Goal: Transaction & Acquisition: Subscribe to service/newsletter

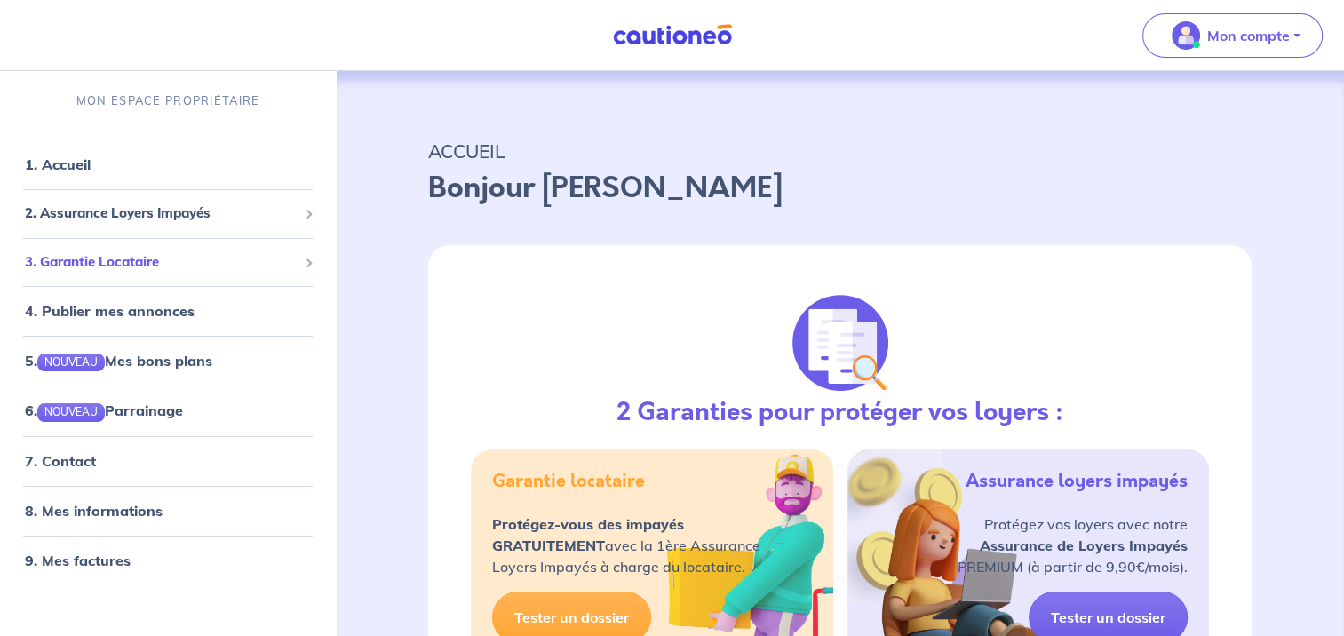
click at [130, 266] on span "3. Garantie Locataire" at bounding box center [161, 262] width 273 height 20
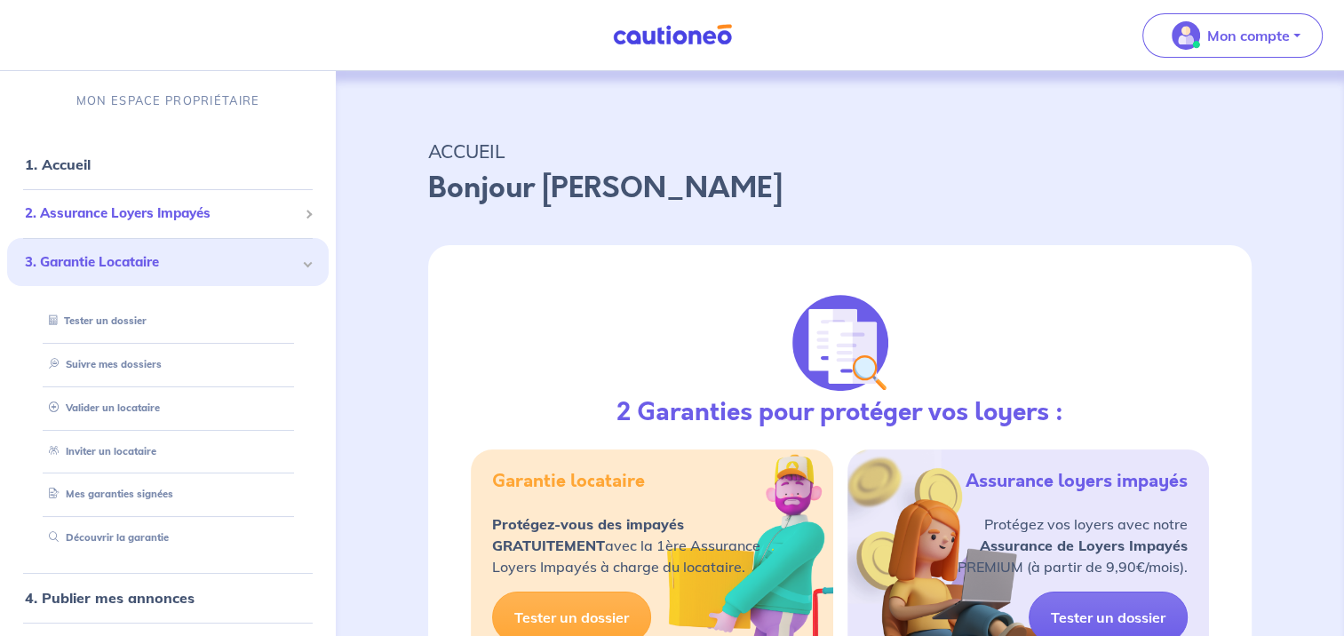
click at [125, 207] on span "2. Assurance Loyers Impayés" at bounding box center [161, 213] width 273 height 20
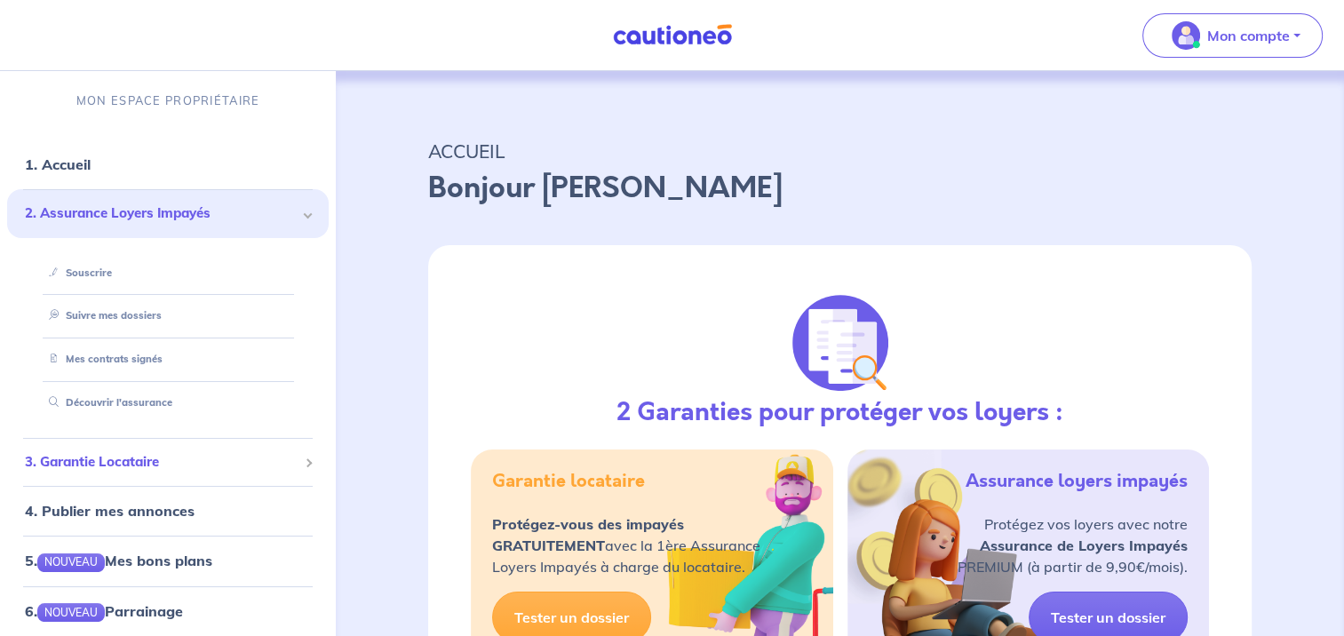
click at [143, 473] on div "3. Garantie Locataire" at bounding box center [167, 462] width 321 height 35
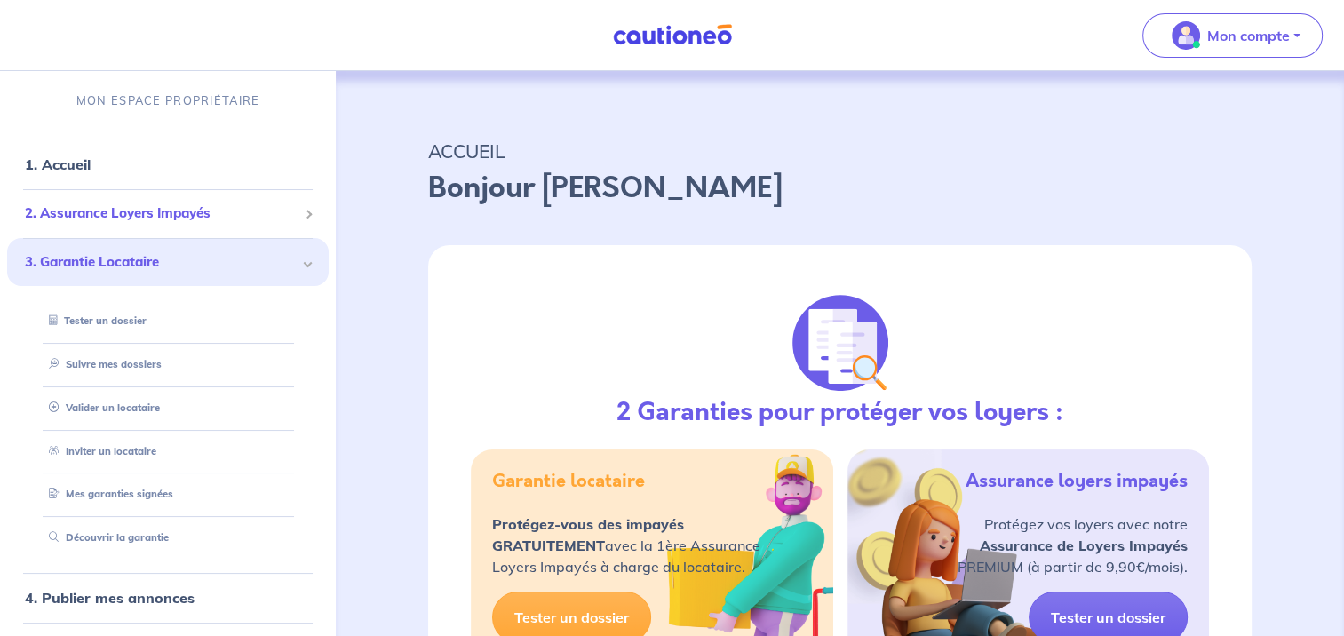
click at [157, 205] on span "2. Assurance Loyers Impayés" at bounding box center [161, 213] width 273 height 20
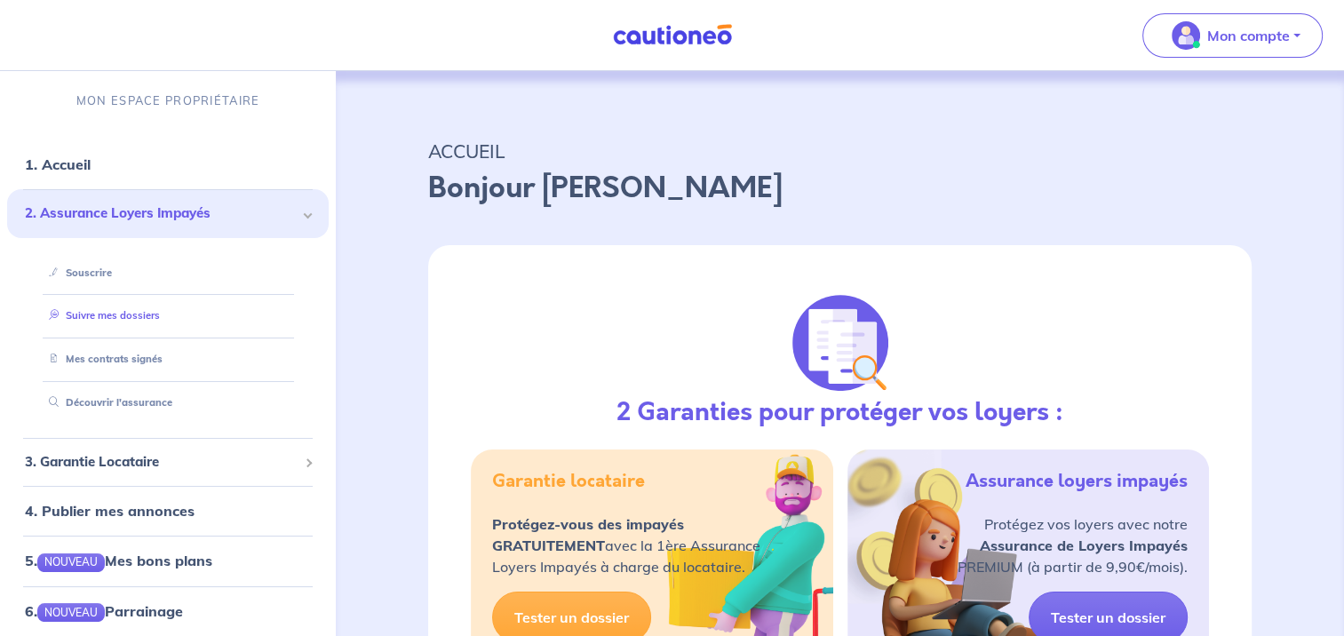
click at [99, 314] on link "Suivre mes dossiers" at bounding box center [101, 315] width 118 height 12
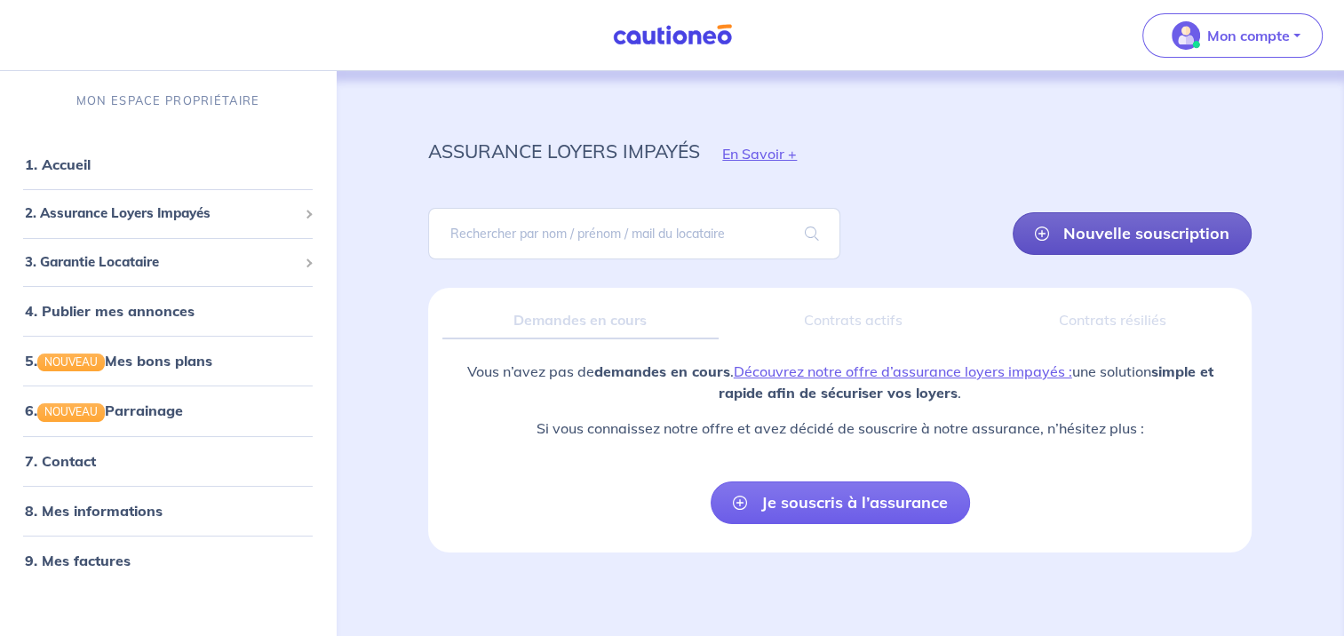
click at [1124, 220] on link "Nouvelle souscription" at bounding box center [1131, 233] width 239 height 43
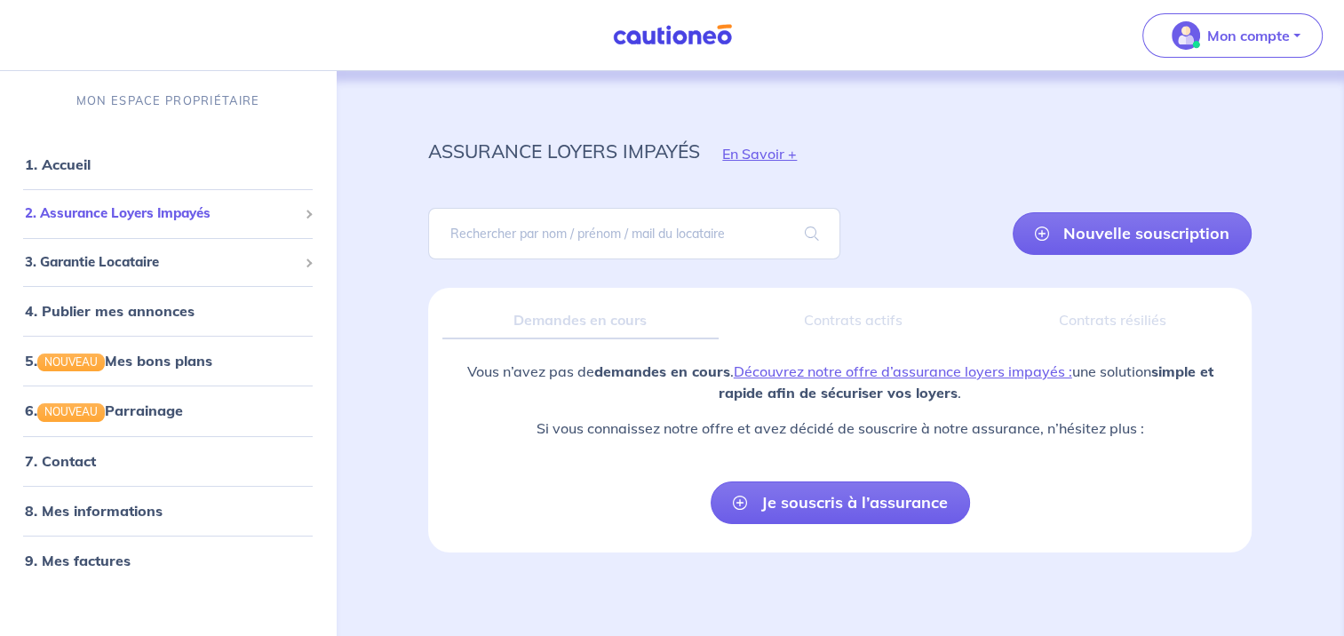
click at [128, 209] on span "2. Assurance Loyers Impayés" at bounding box center [161, 213] width 273 height 20
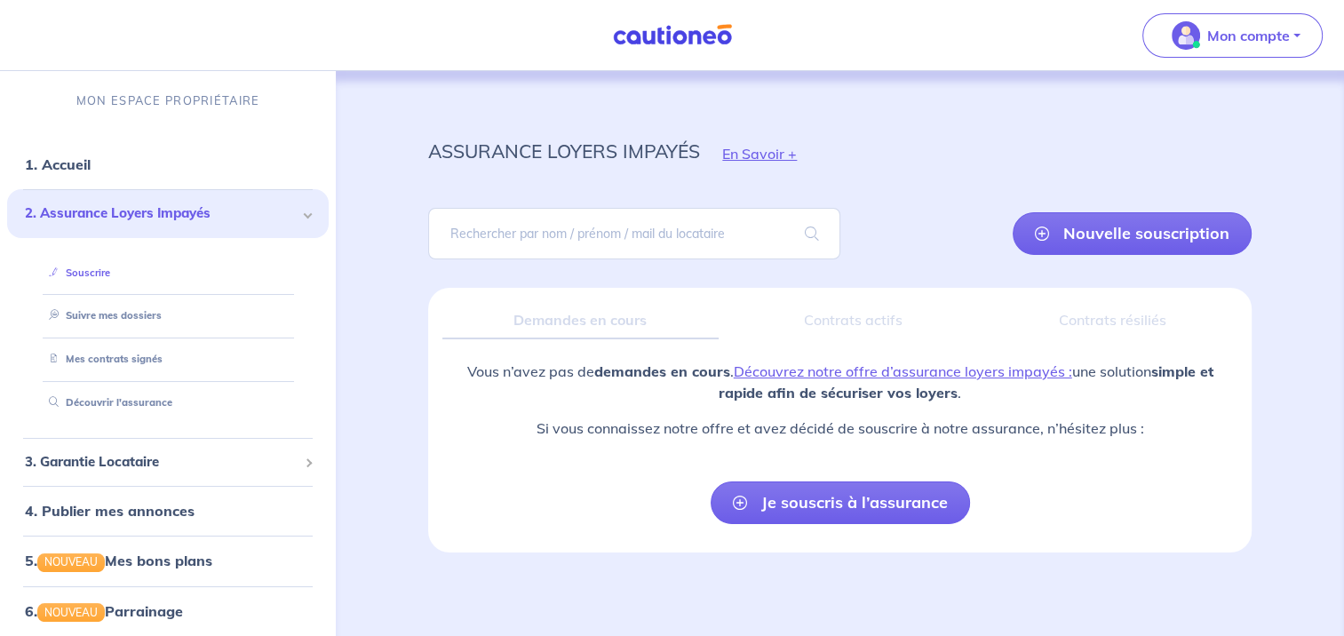
click at [110, 270] on link "Souscrire" at bounding box center [76, 272] width 68 height 12
